Goal: Navigation & Orientation: Find specific page/section

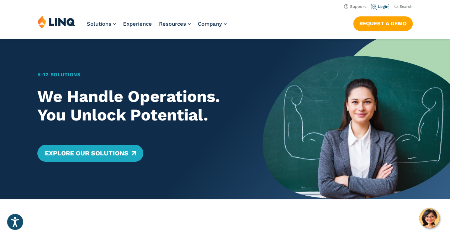
click at [385, 5] on link "Login" at bounding box center [380, 6] width 17 height 5
click at [382, 6] on link "Login" at bounding box center [380, 6] width 17 height 5
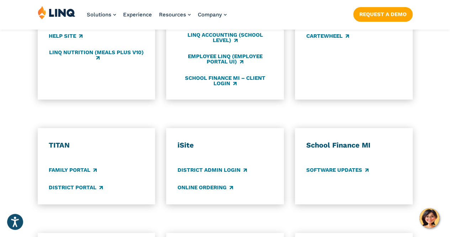
scroll to position [482, 0]
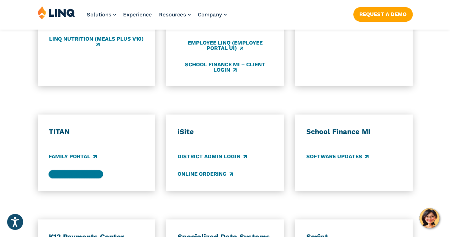
click at [65, 170] on link "District Portal" at bounding box center [76, 174] width 54 height 8
